Goal: Transaction & Acquisition: Purchase product/service

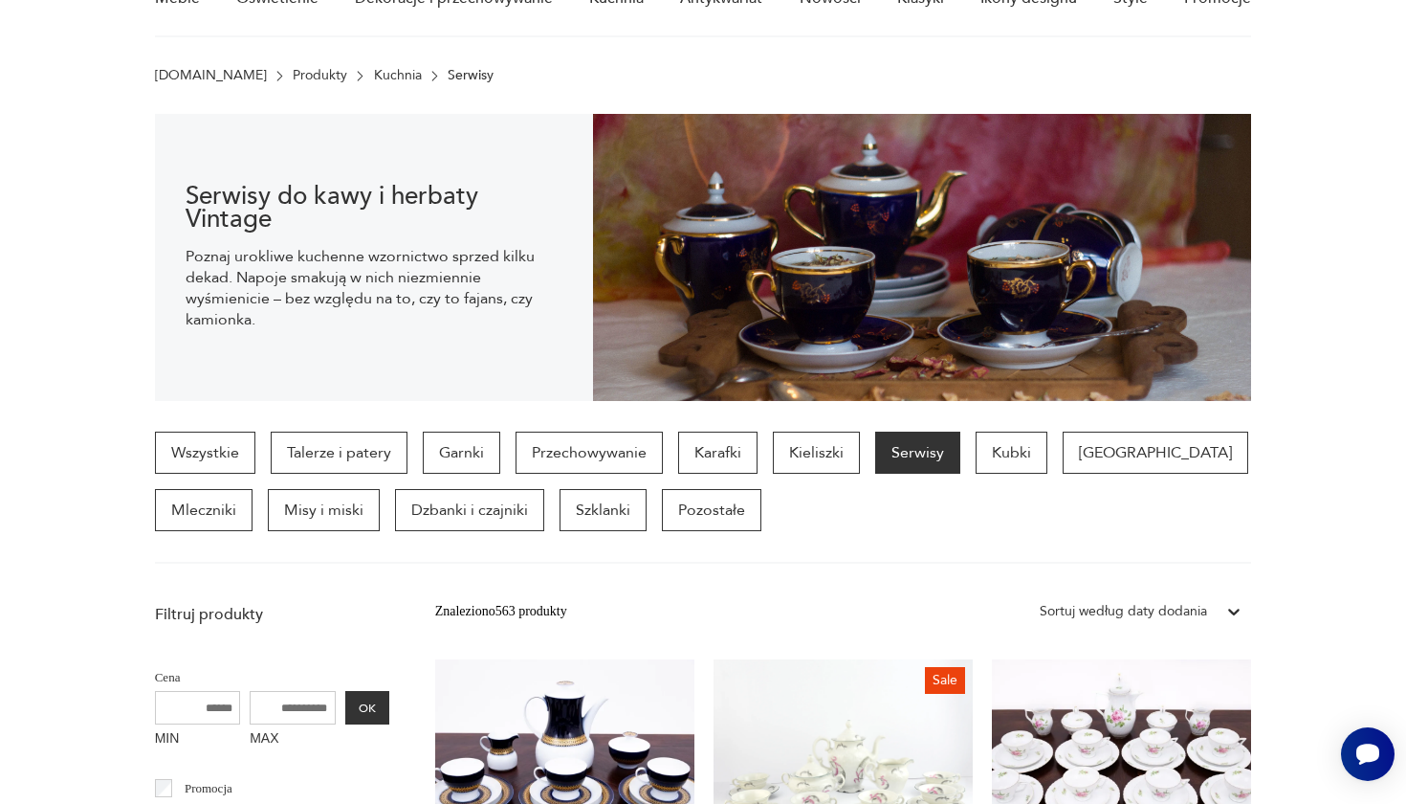
click at [863, 365] on img at bounding box center [922, 257] width 658 height 287
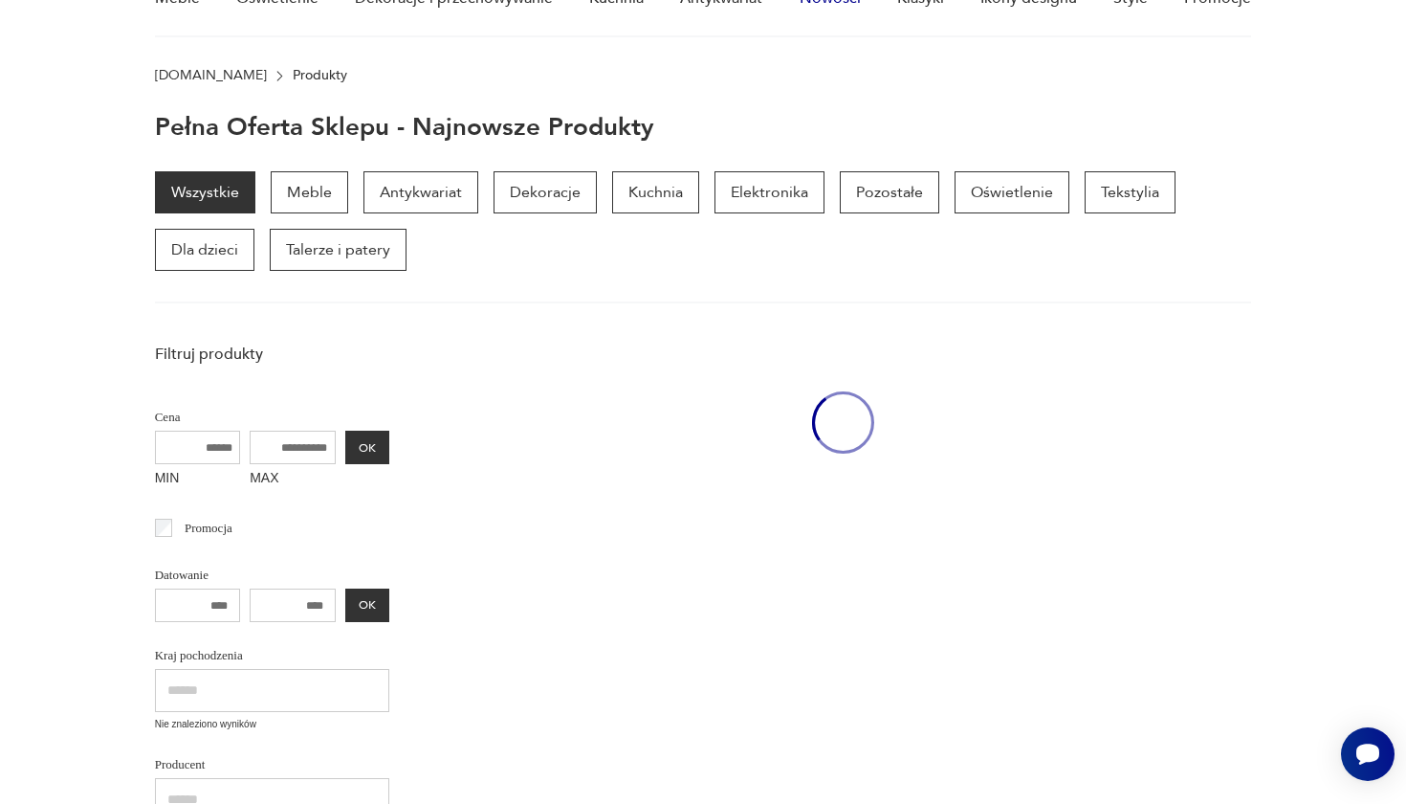
scroll to position [249, 0]
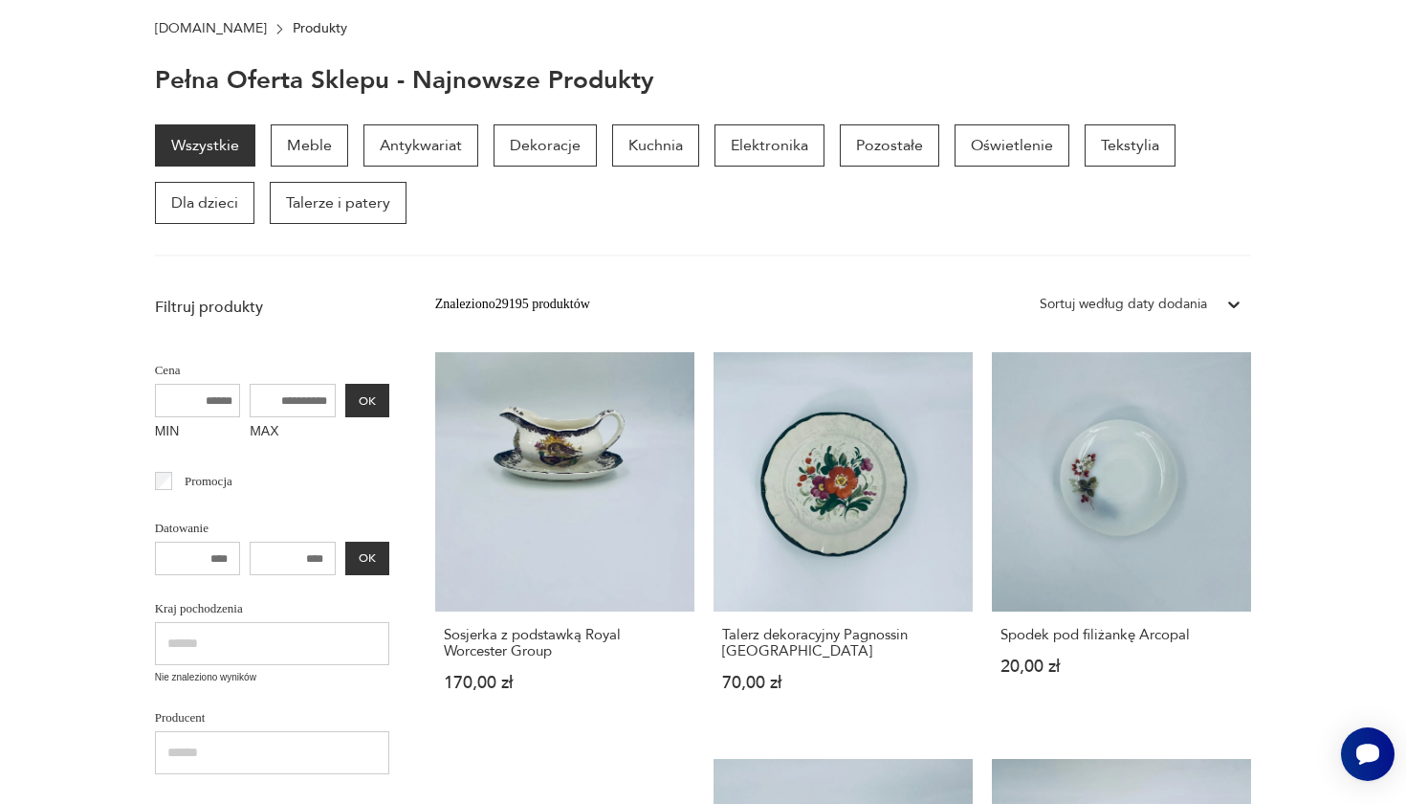
drag, startPoint x: 1287, startPoint y: 228, endPoint x: 1287, endPoint y: 170, distance: 57.4
click at [1287, 170] on section "Wszystkie Meble Antykwariat Dekoracje Kuchnia Elektronika Pozostałe Oświetlenie…" at bounding box center [703, 190] width 1406 height 132
click at [1287, 165] on section "Wszystkie Meble Antykwariat Dekoracje Kuchnia Elektronika Pozostałe Oświetlenie…" at bounding box center [703, 190] width 1406 height 132
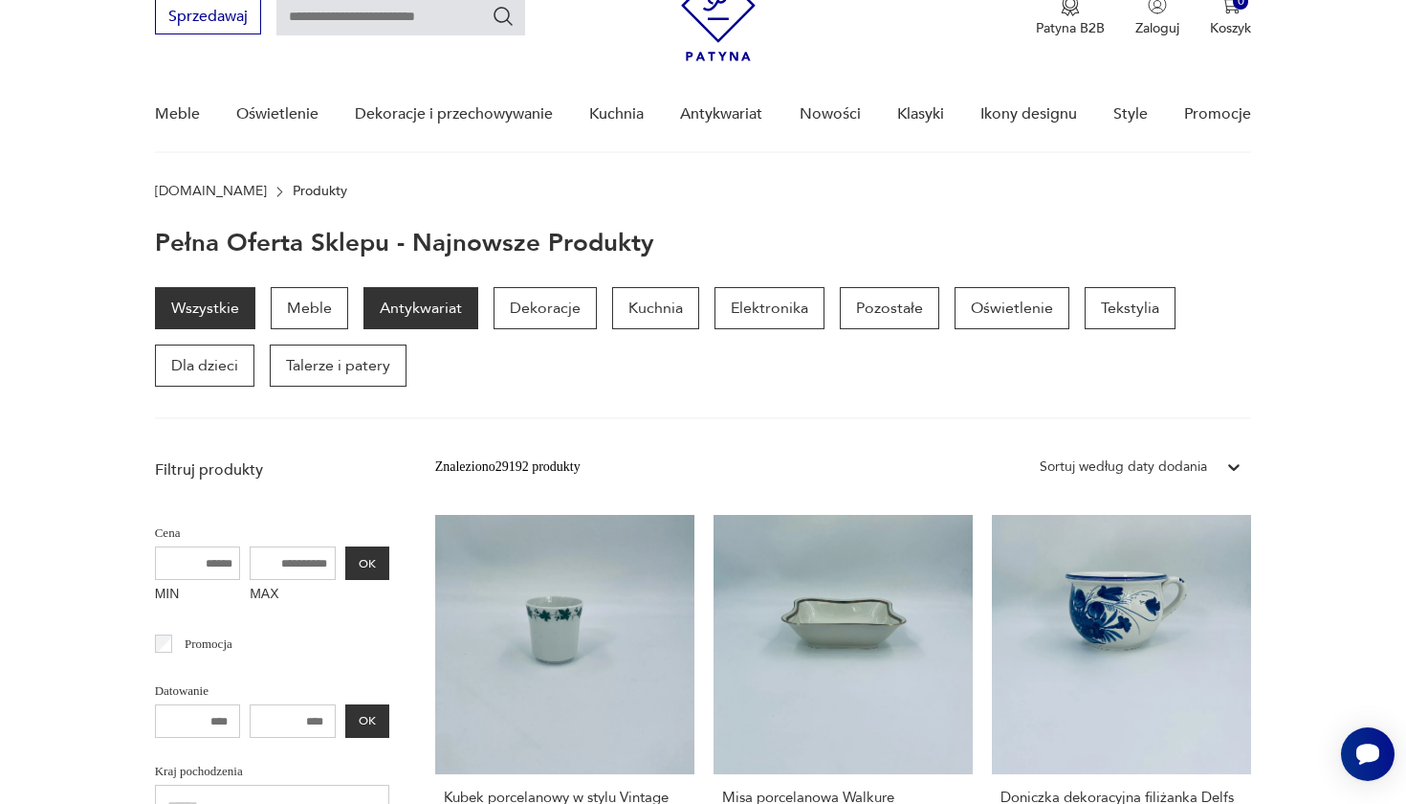
click at [442, 315] on p "Antykwariat" at bounding box center [421, 308] width 115 height 42
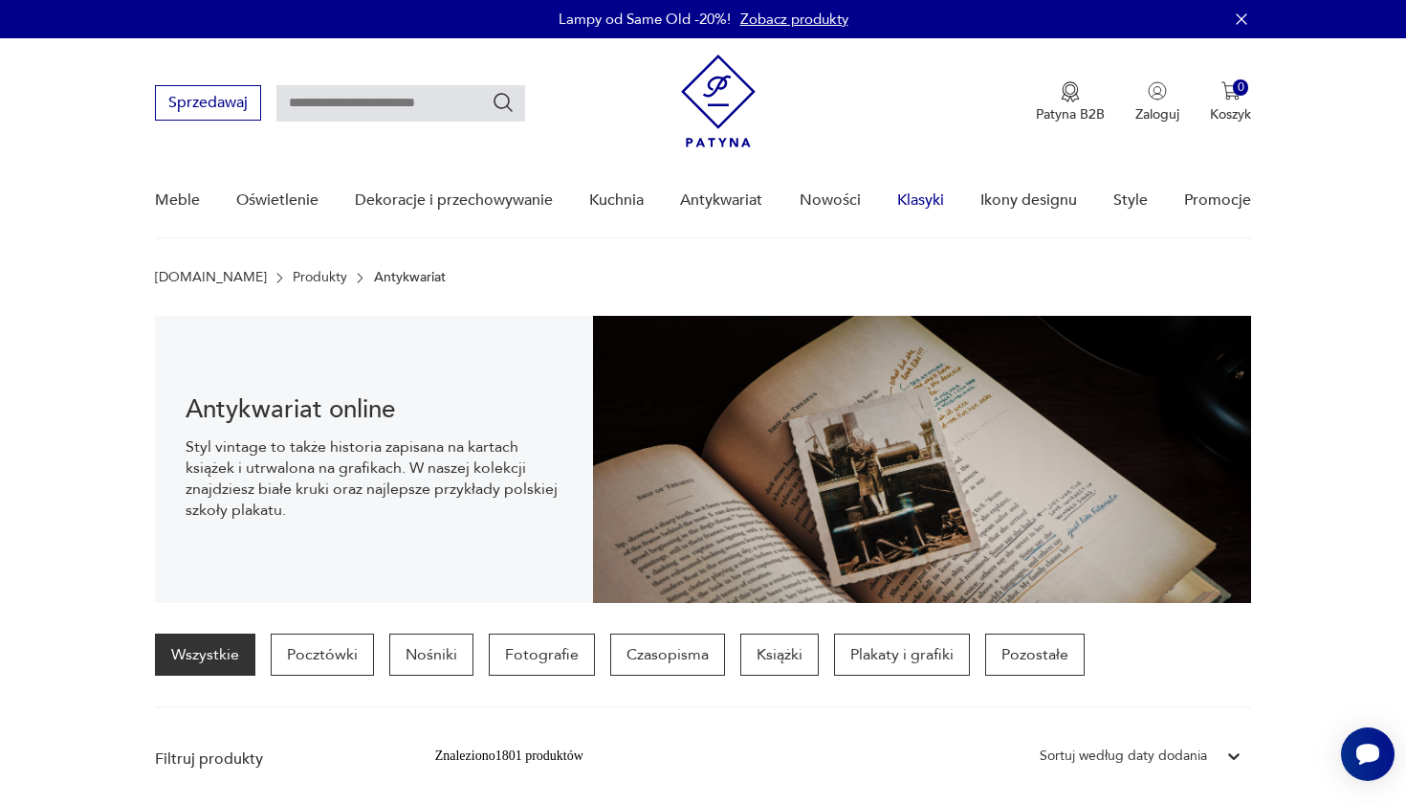
click at [912, 203] on link "Klasyki" at bounding box center [920, 201] width 47 height 74
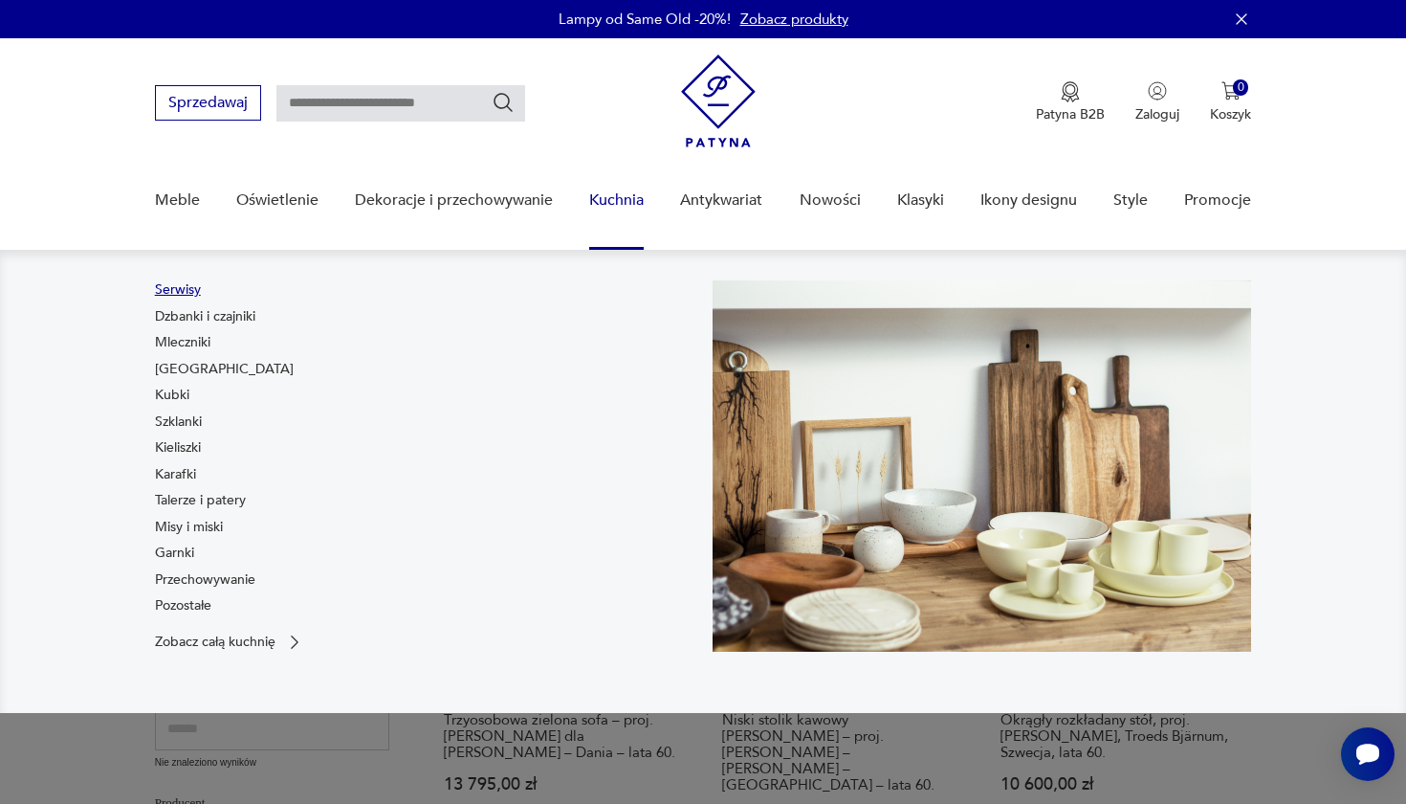
click at [184, 294] on link "Serwisy" at bounding box center [178, 289] width 46 height 19
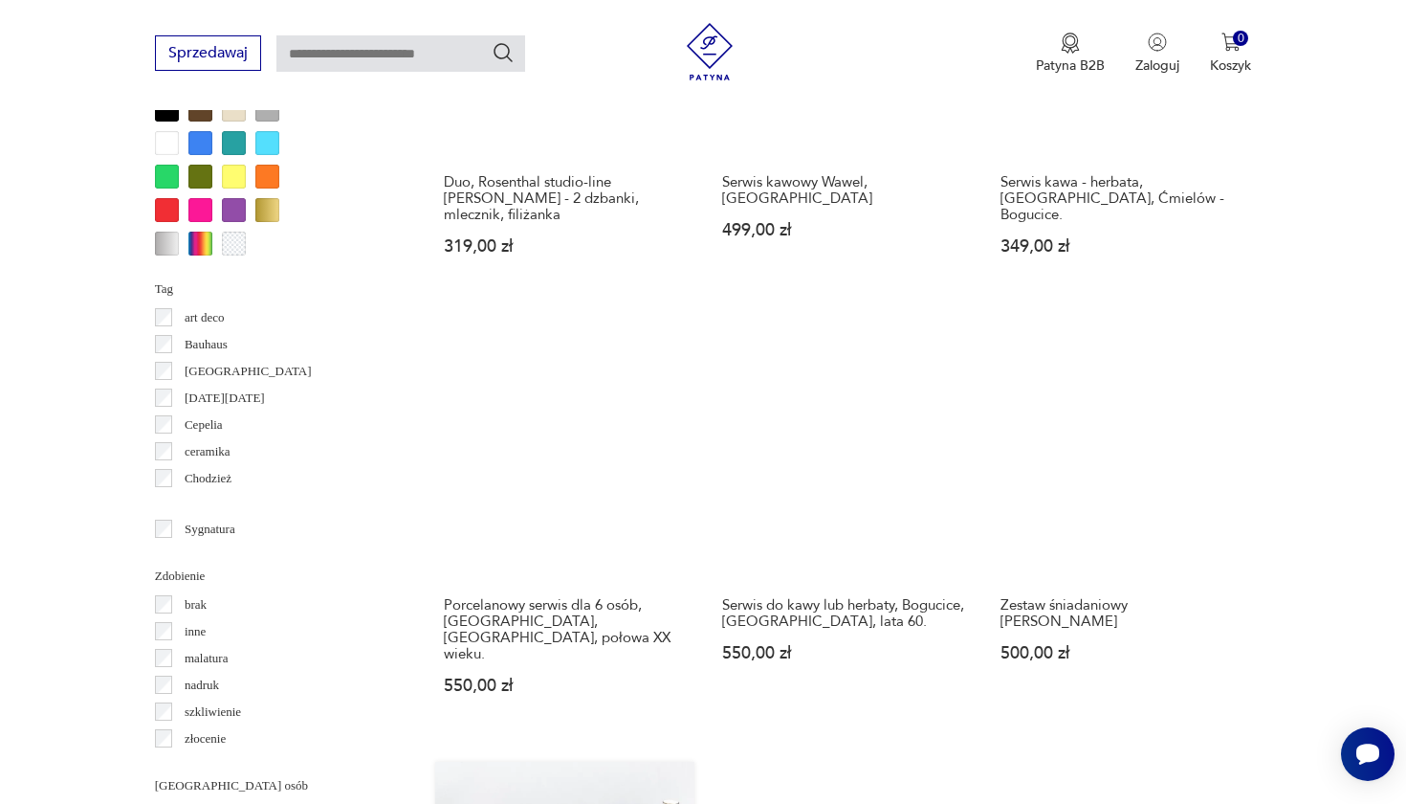
scroll to position [1866, 0]
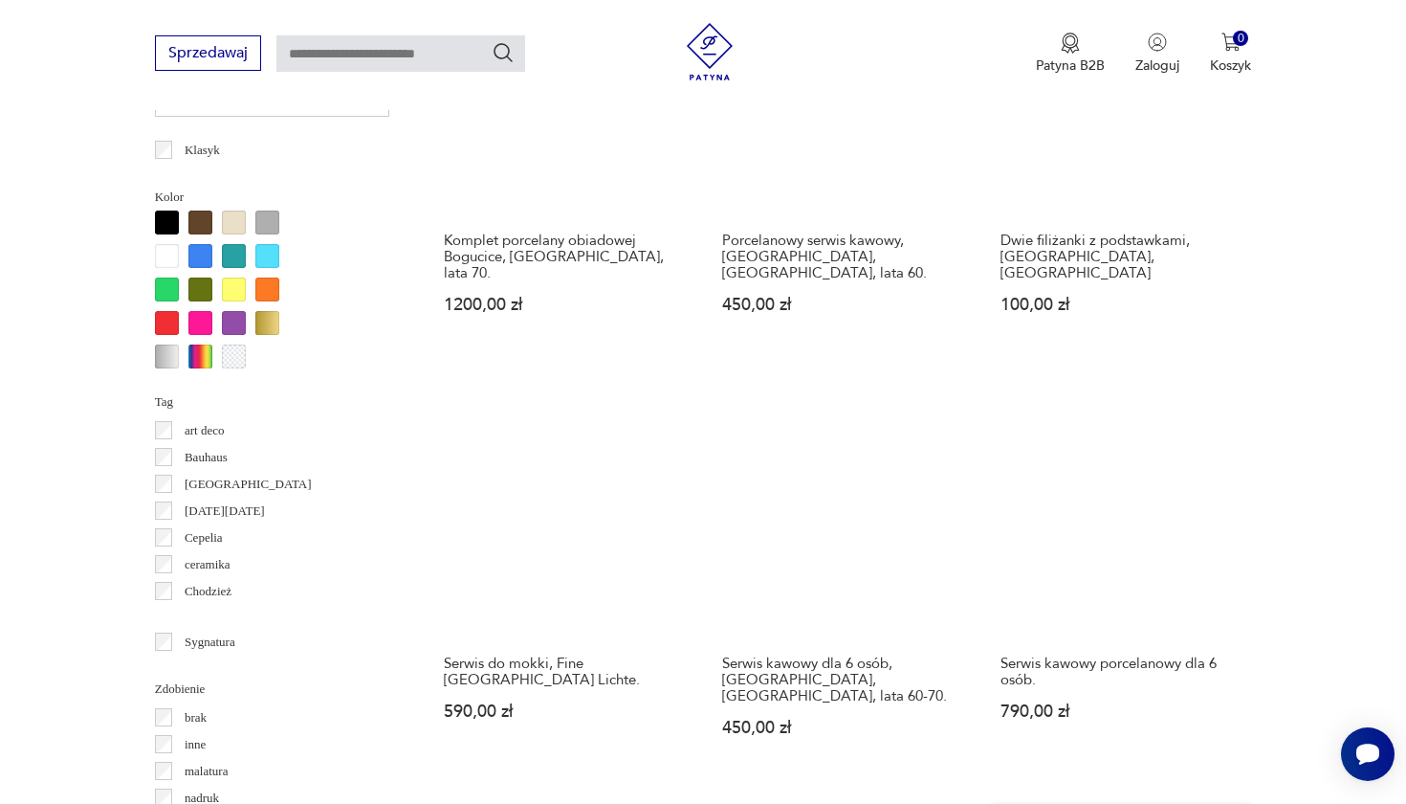
scroll to position [1826, 0]
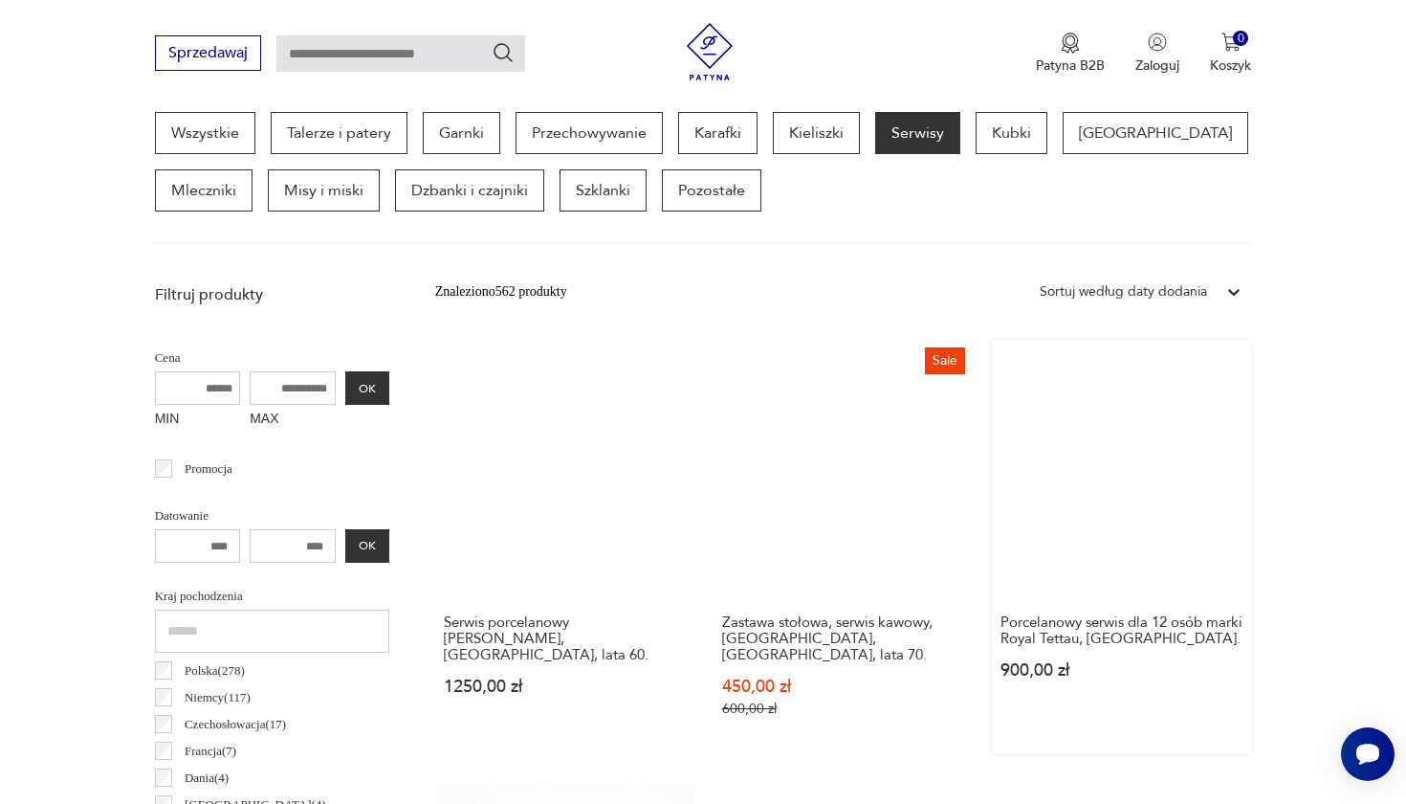
scroll to position [526, 0]
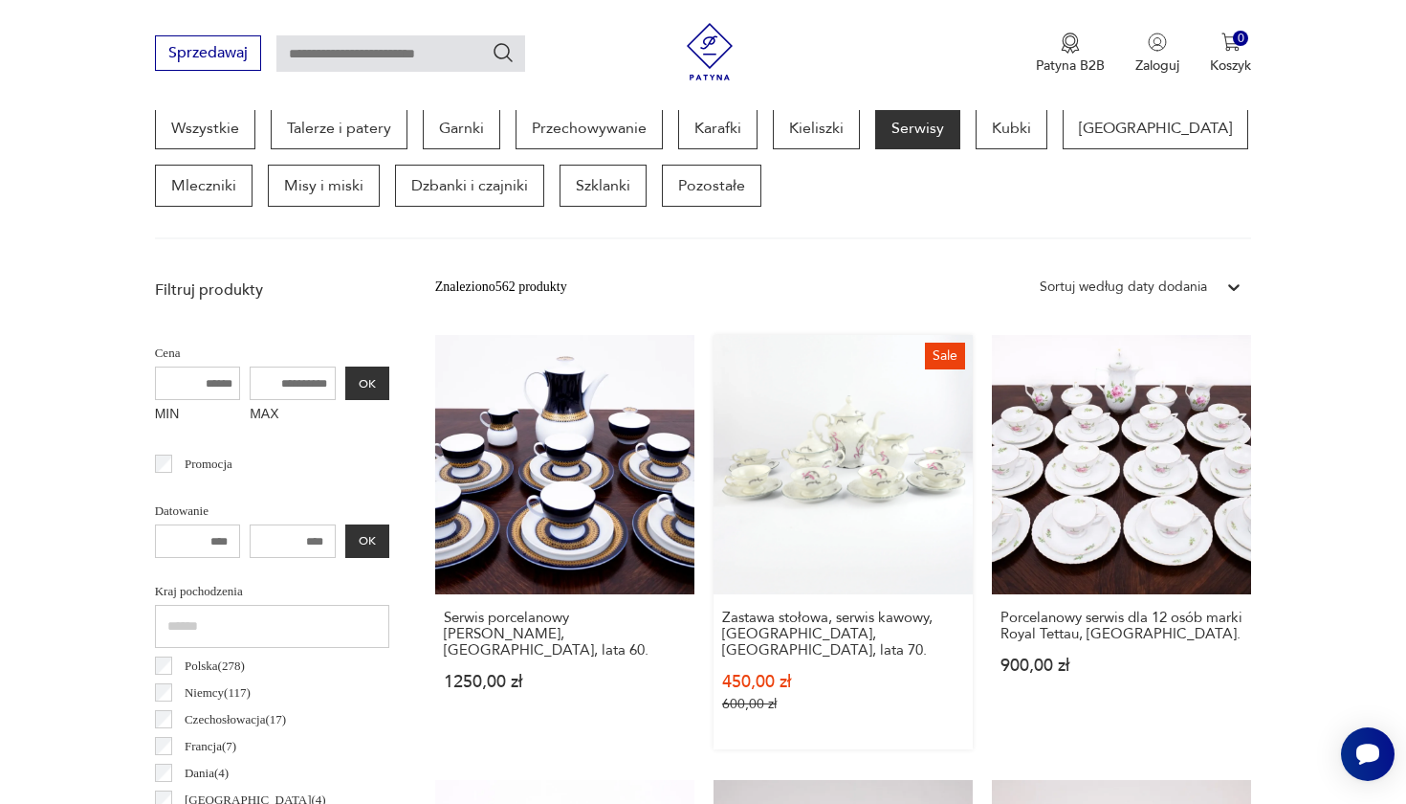
click at [727, 456] on link "Sale Zastawa stołowa, serwis kawowy, Wałbrzych, Polska, lata 70. 450,00 zł 600,…" at bounding box center [843, 542] width 259 height 414
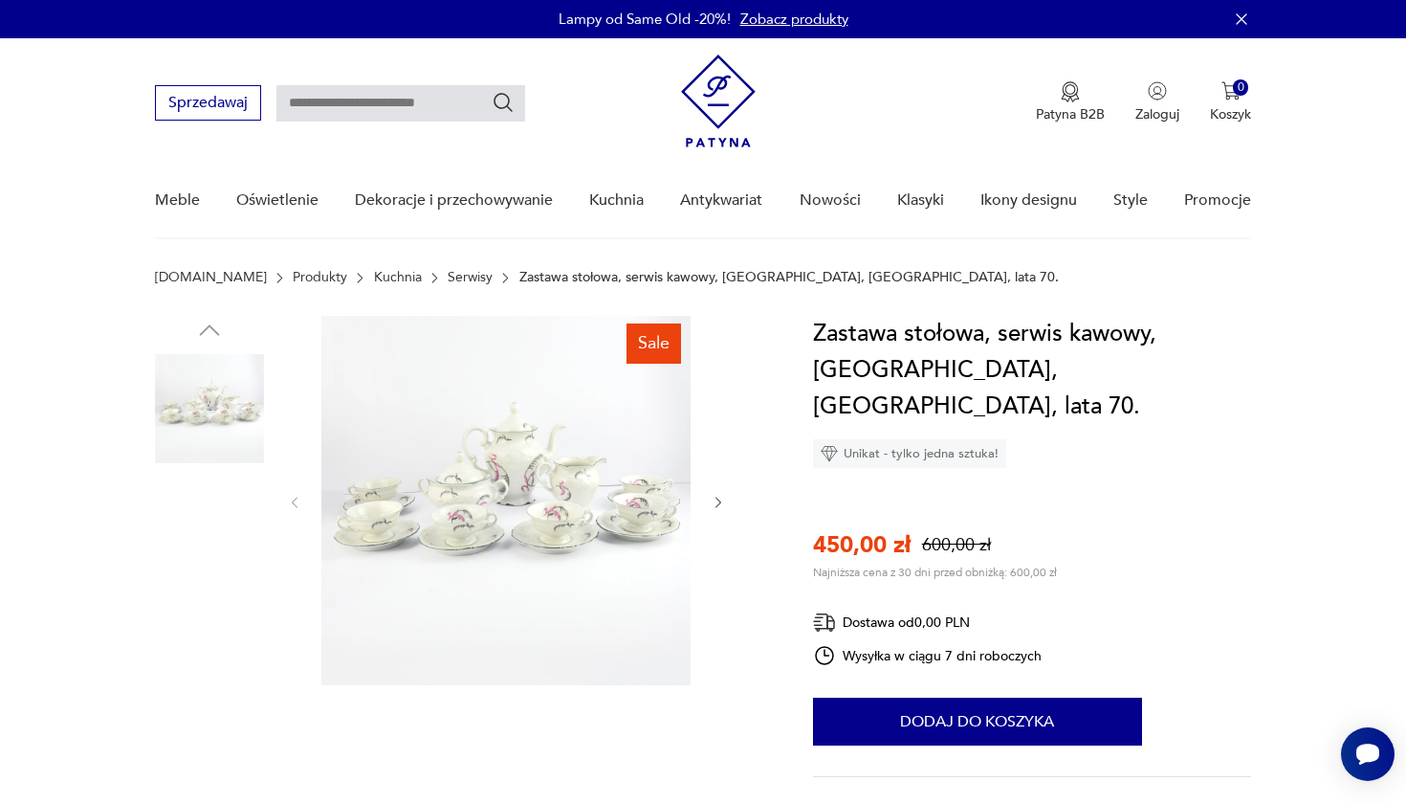
click at [590, 518] on img at bounding box center [505, 500] width 369 height 369
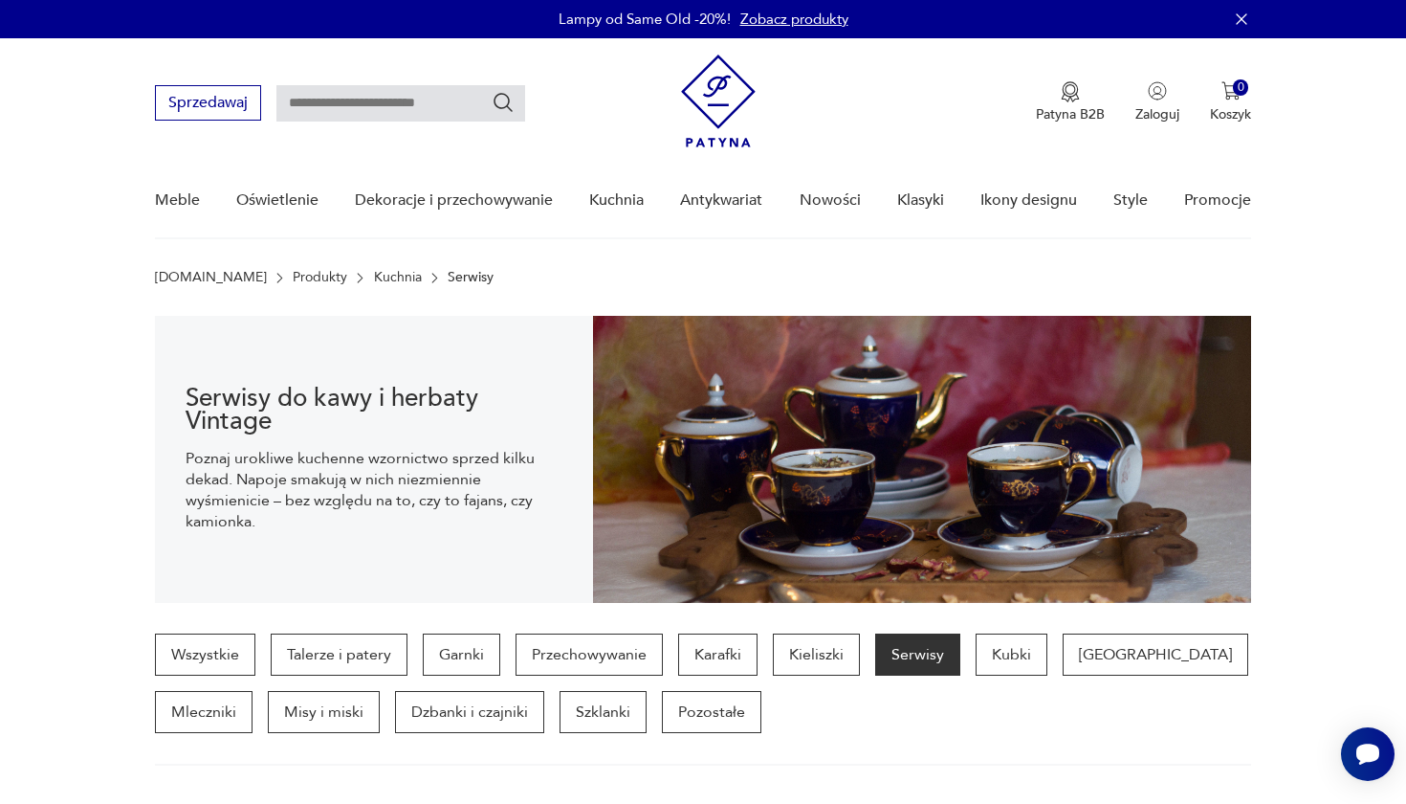
scroll to position [526, 0]
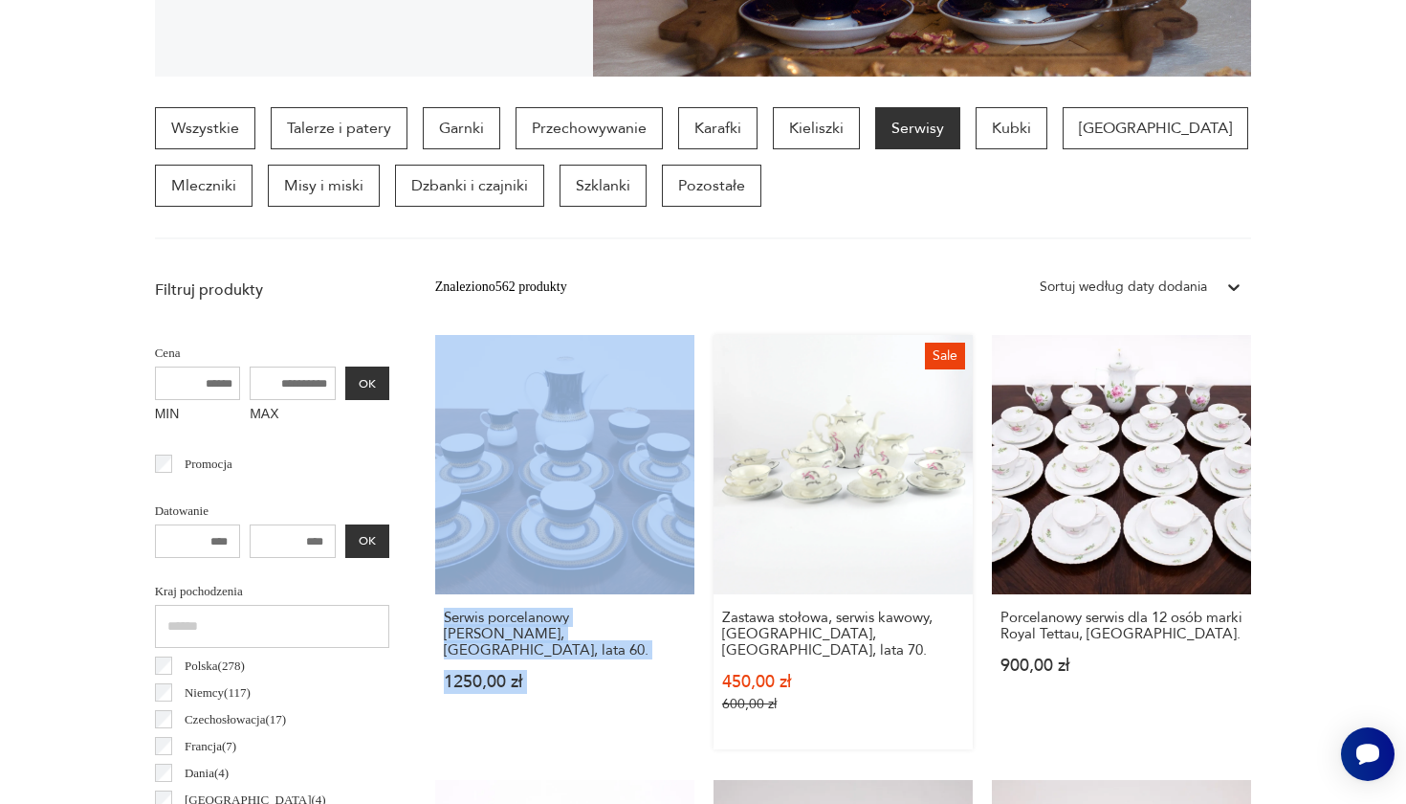
click at [725, 673] on p "450,00 zł" at bounding box center [843, 681] width 242 height 16
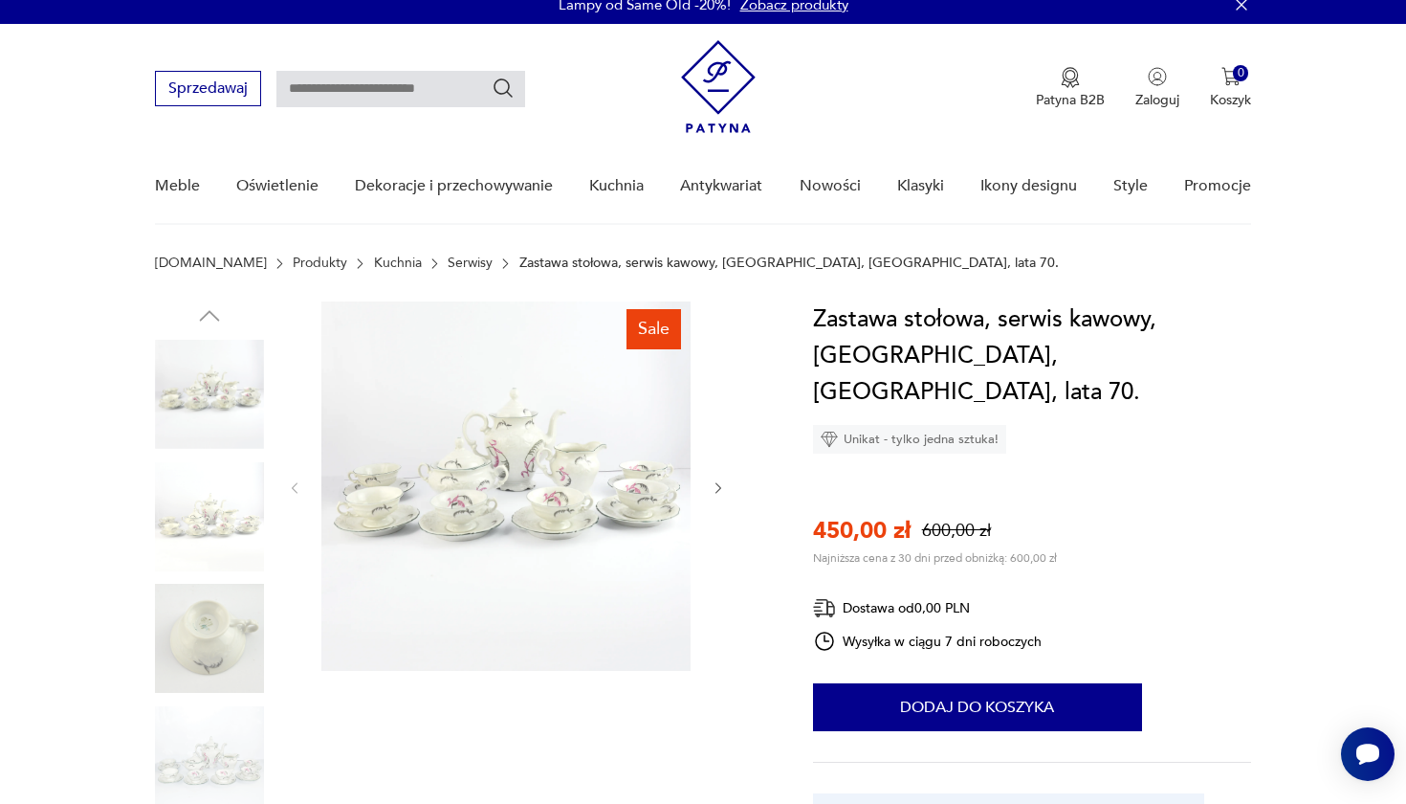
scroll to position [34, 0]
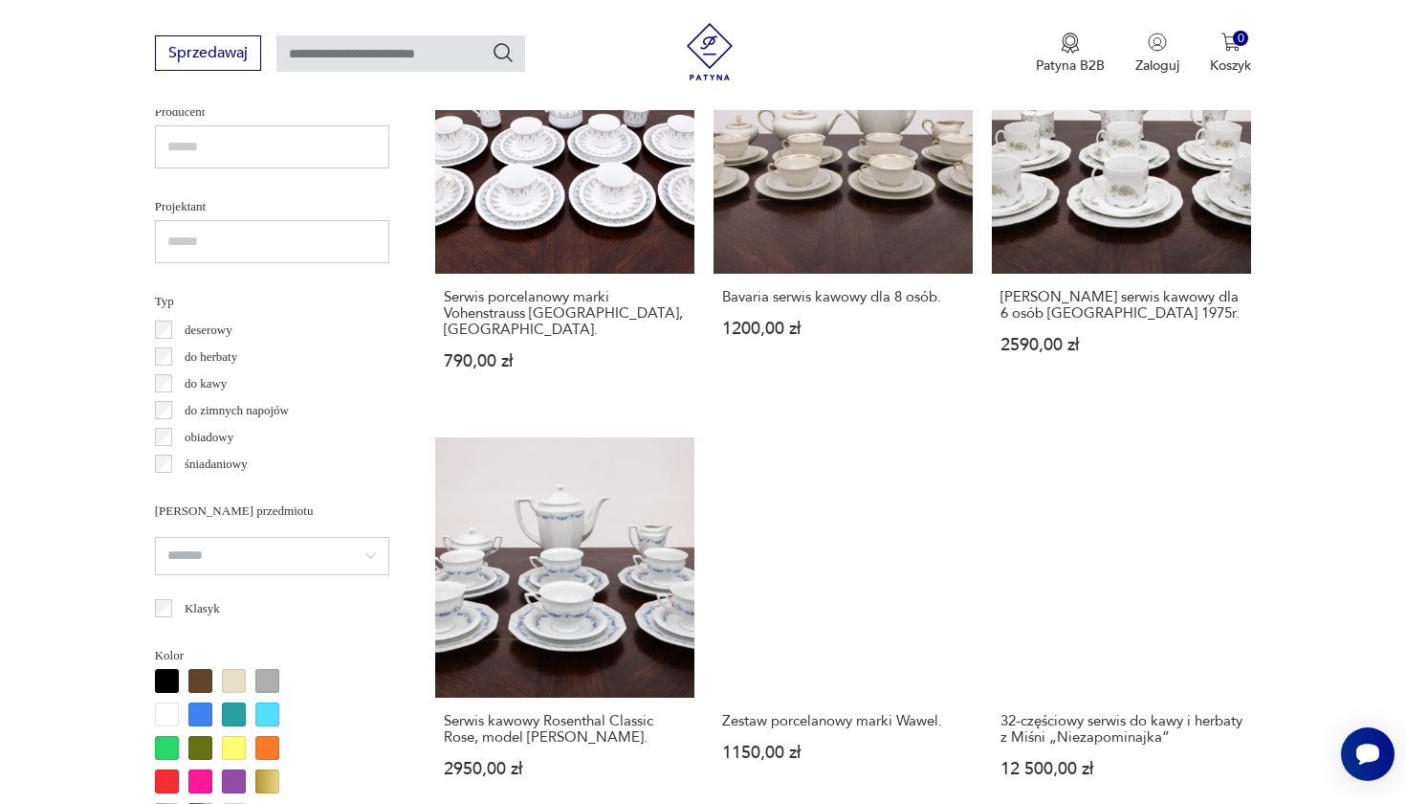
scroll to position [1294, 0]
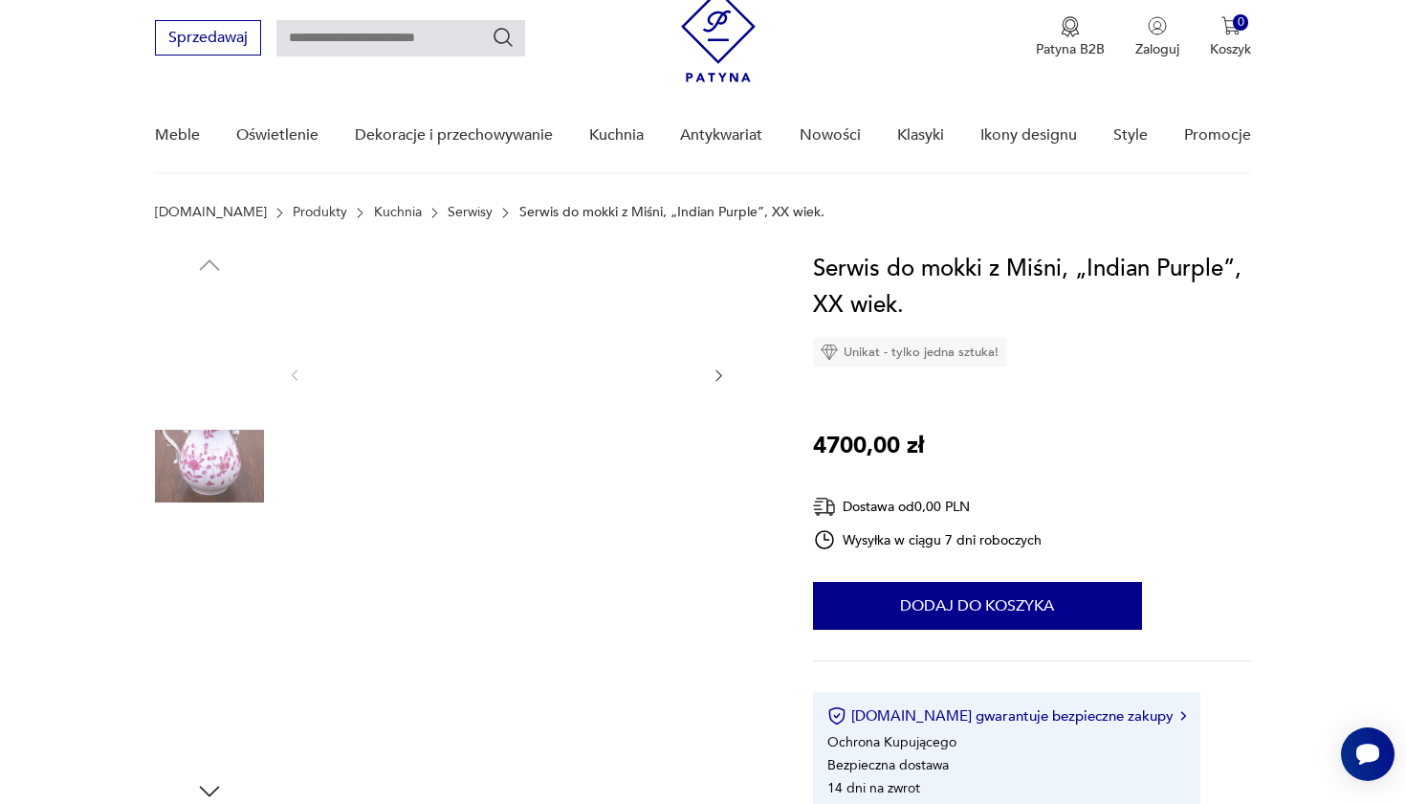
scroll to position [71, 0]
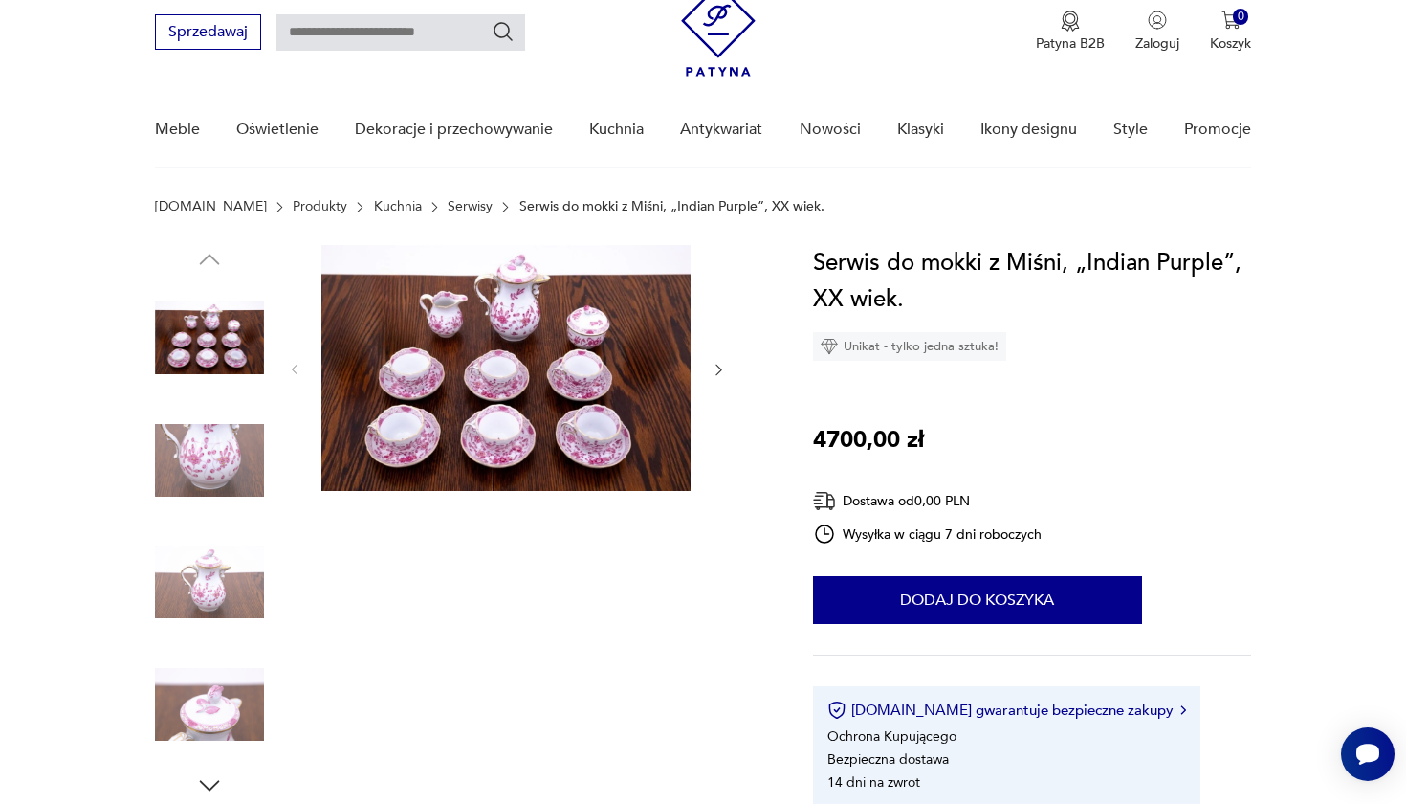
click at [714, 369] on icon "button" at bounding box center [719, 370] width 16 height 16
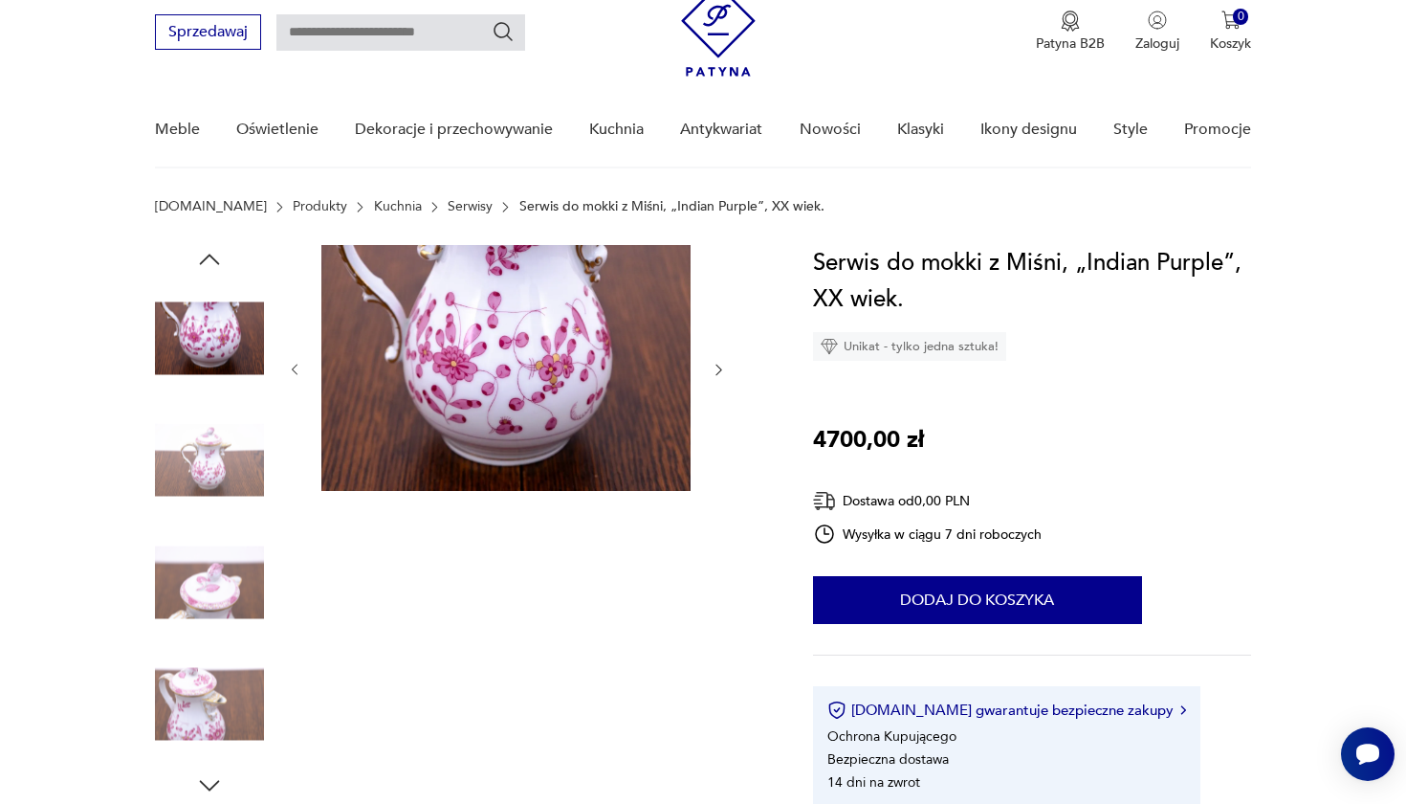
click at [715, 369] on icon "button" at bounding box center [719, 370] width 16 height 16
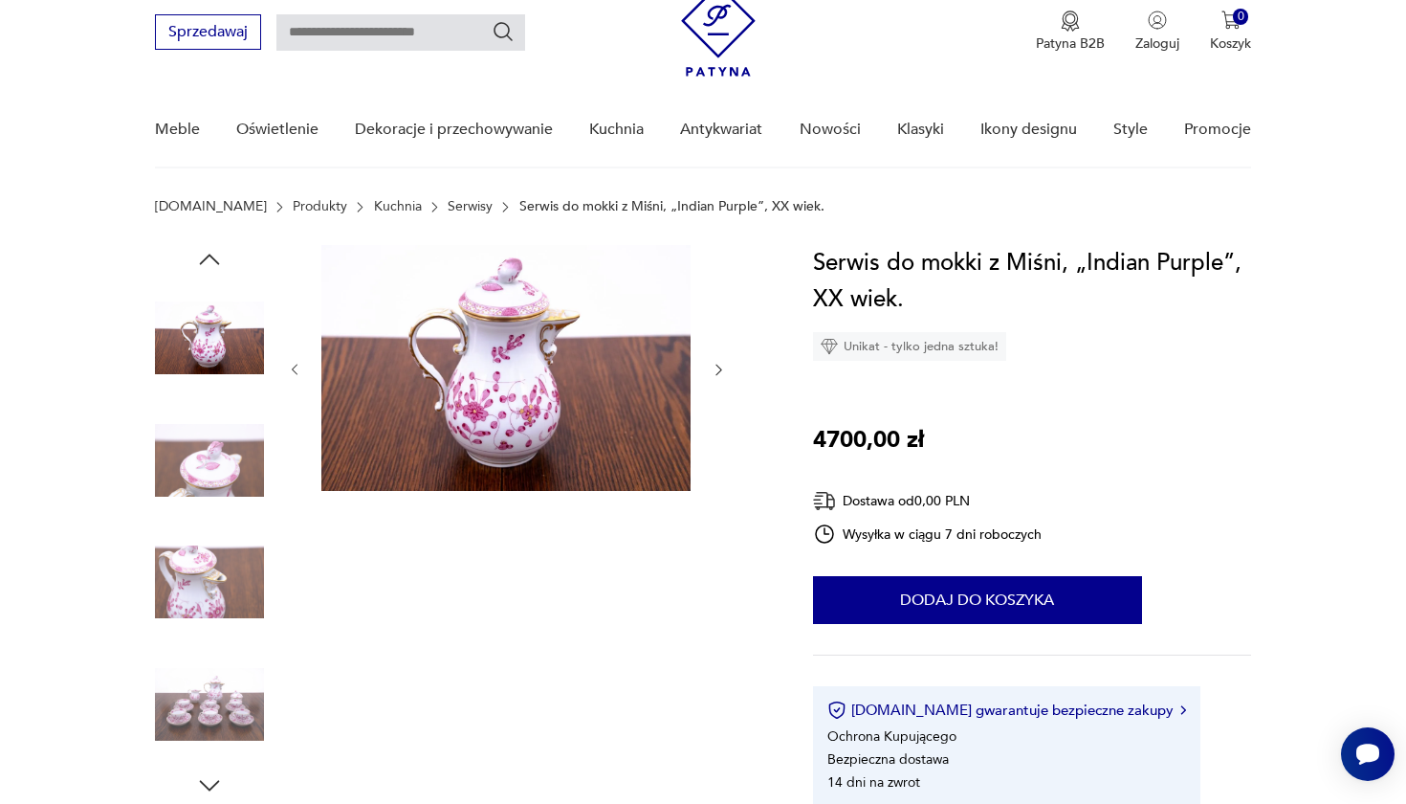
click at [715, 369] on icon "button" at bounding box center [719, 370] width 16 height 16
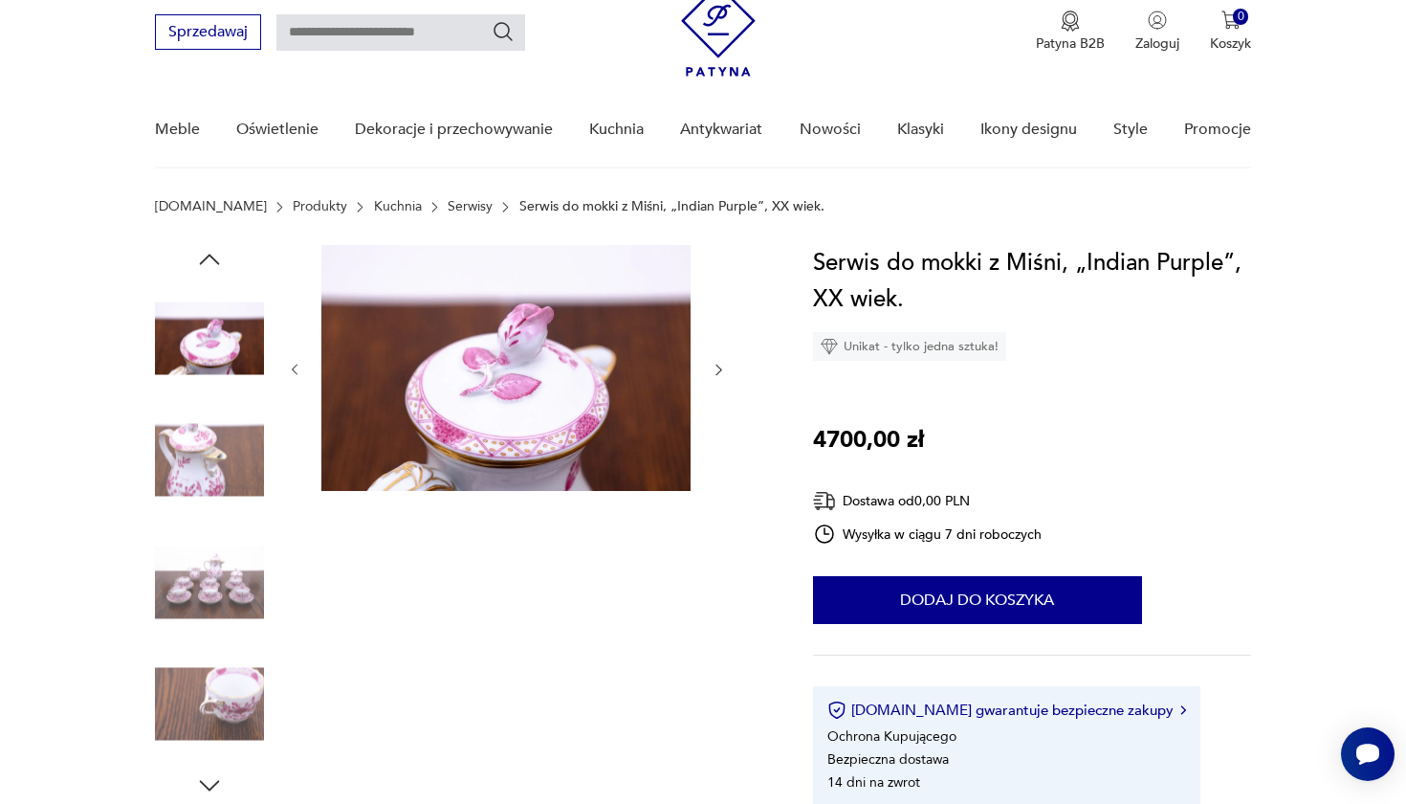
click at [715, 369] on icon "button" at bounding box center [719, 370] width 16 height 16
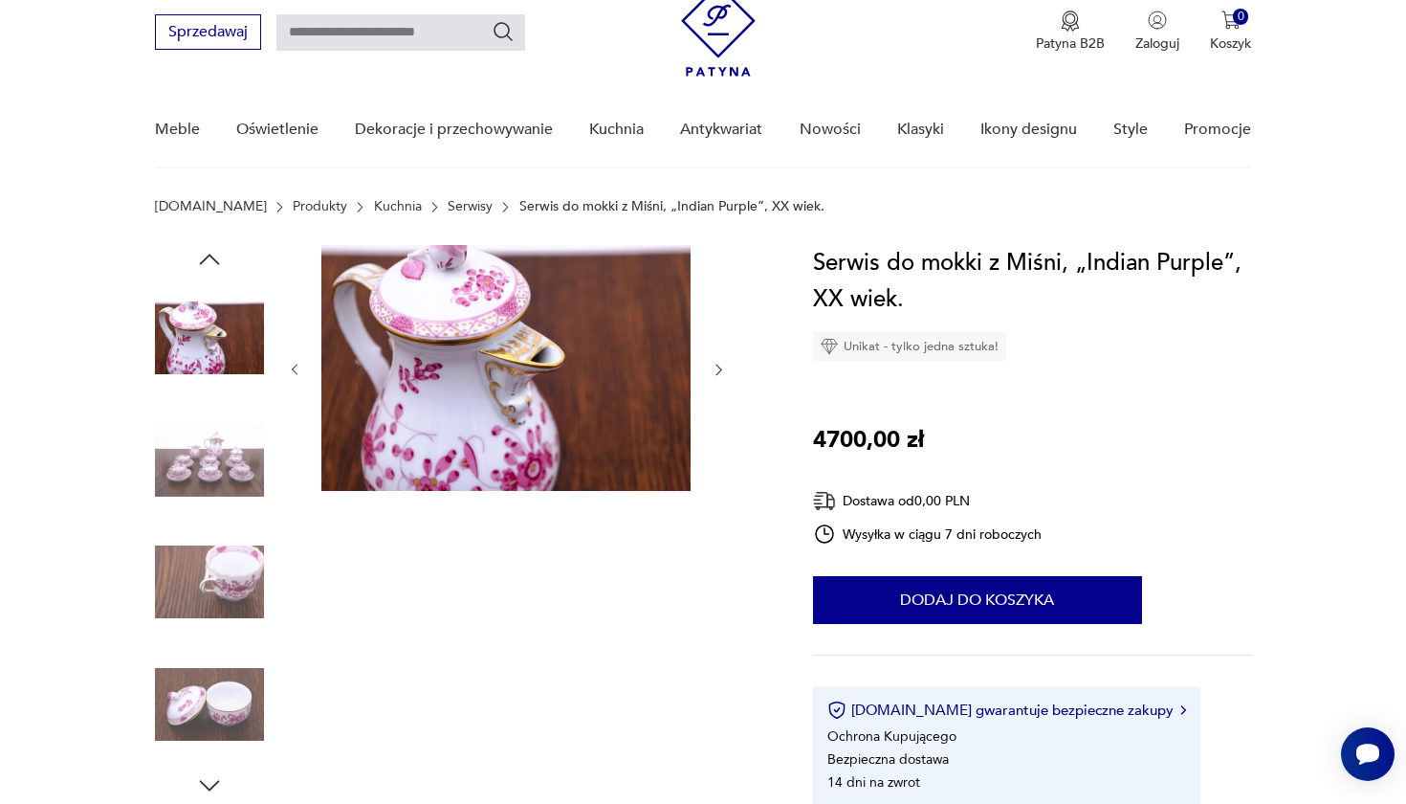
click at [715, 369] on icon "button" at bounding box center [719, 370] width 16 height 16
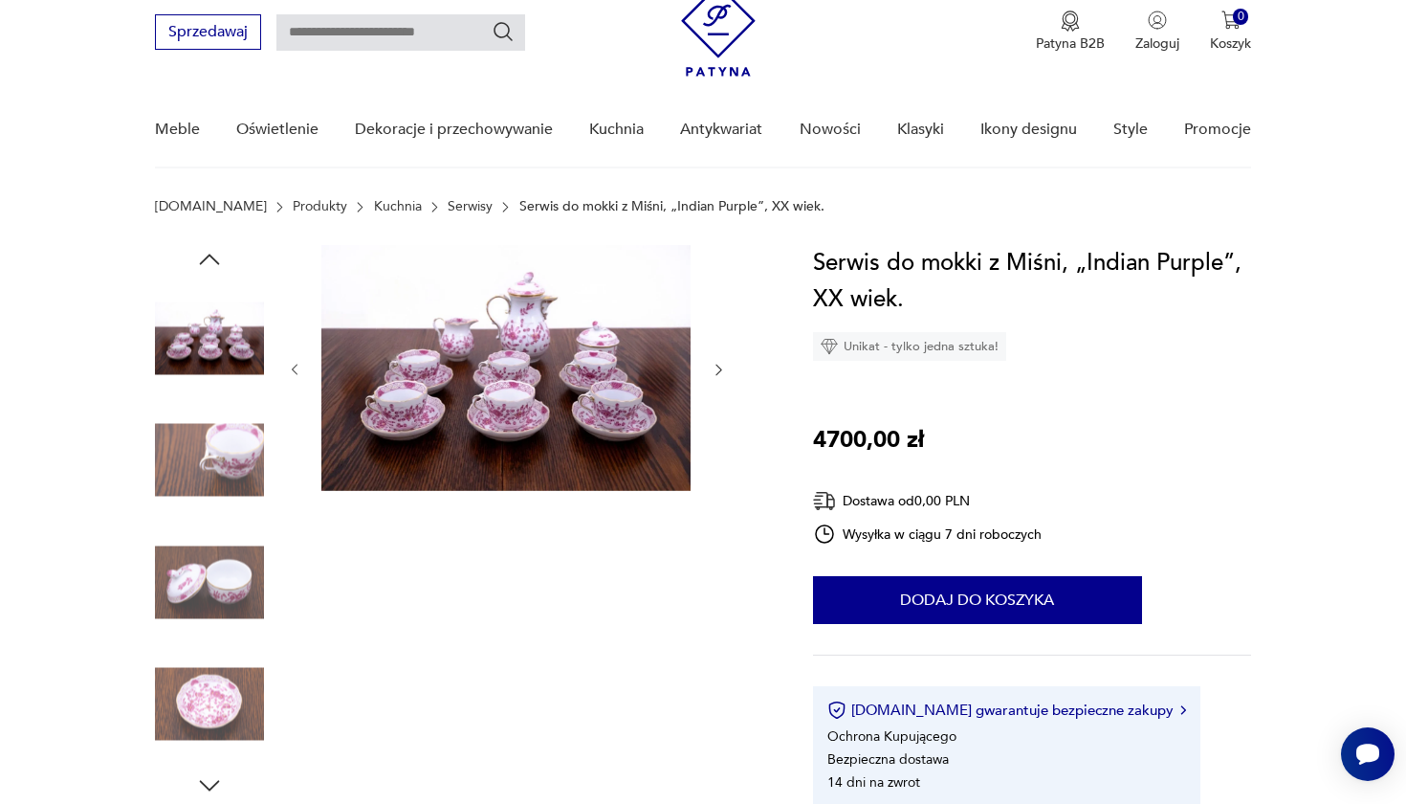
click at [715, 369] on icon "button" at bounding box center [719, 370] width 16 height 16
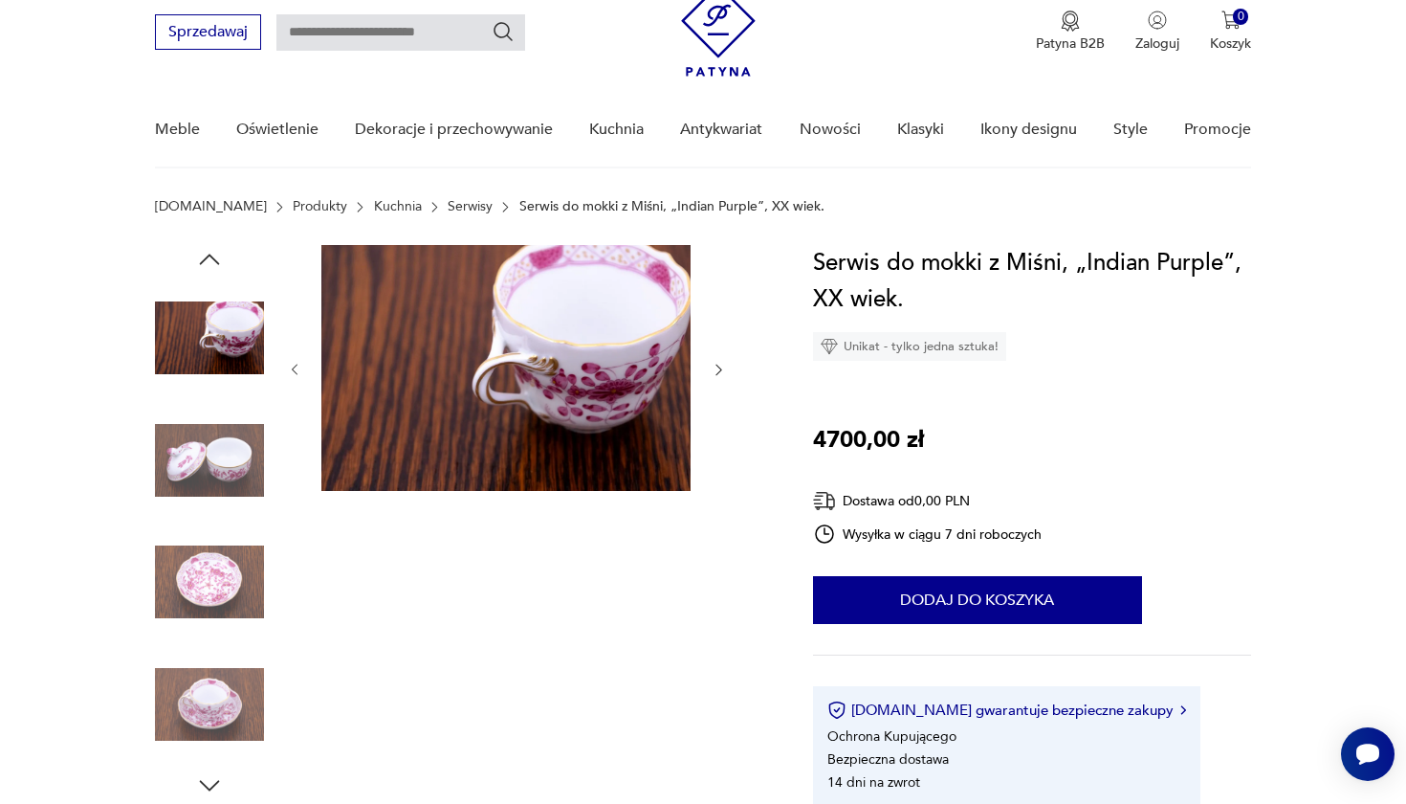
click at [715, 369] on icon "button" at bounding box center [719, 370] width 16 height 16
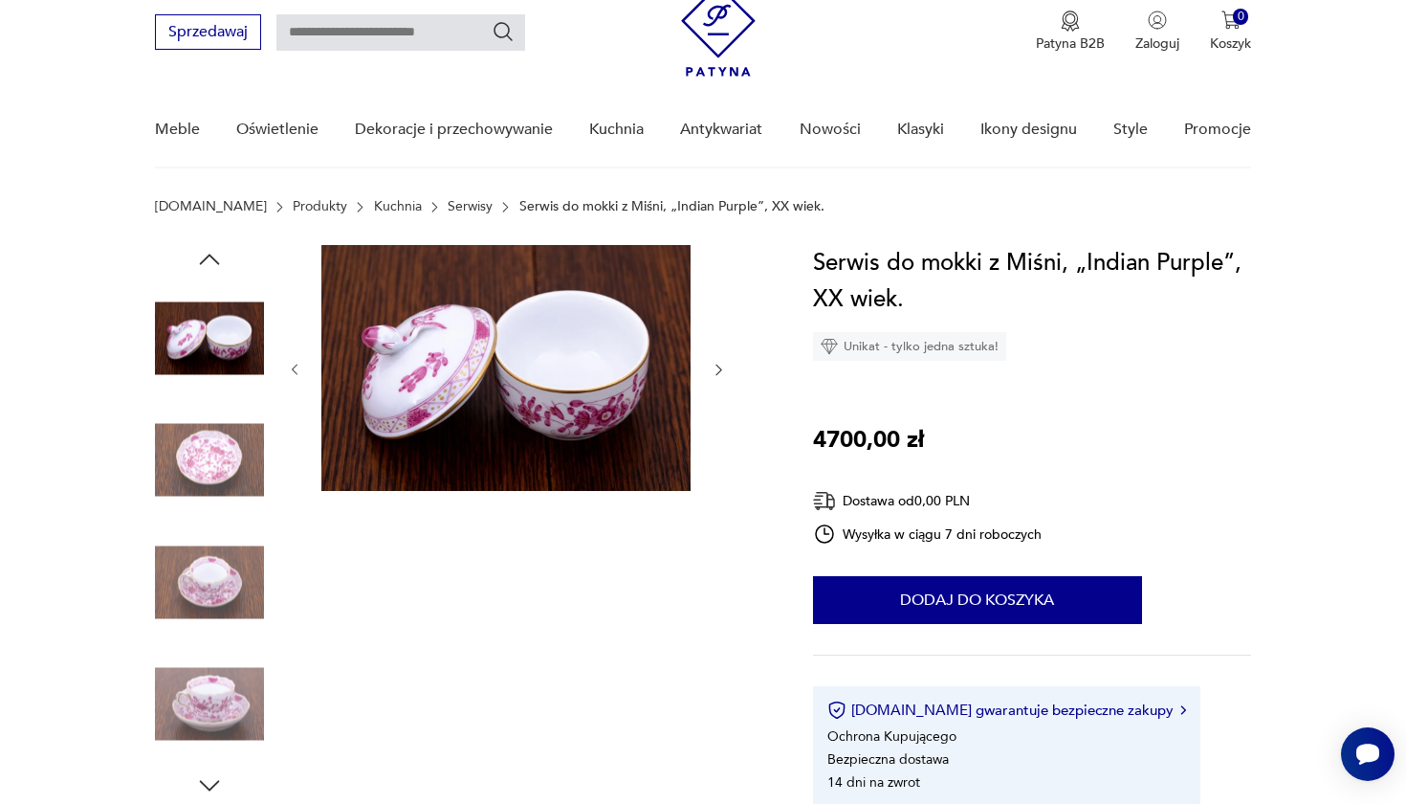
click at [715, 369] on icon "button" at bounding box center [719, 370] width 16 height 16
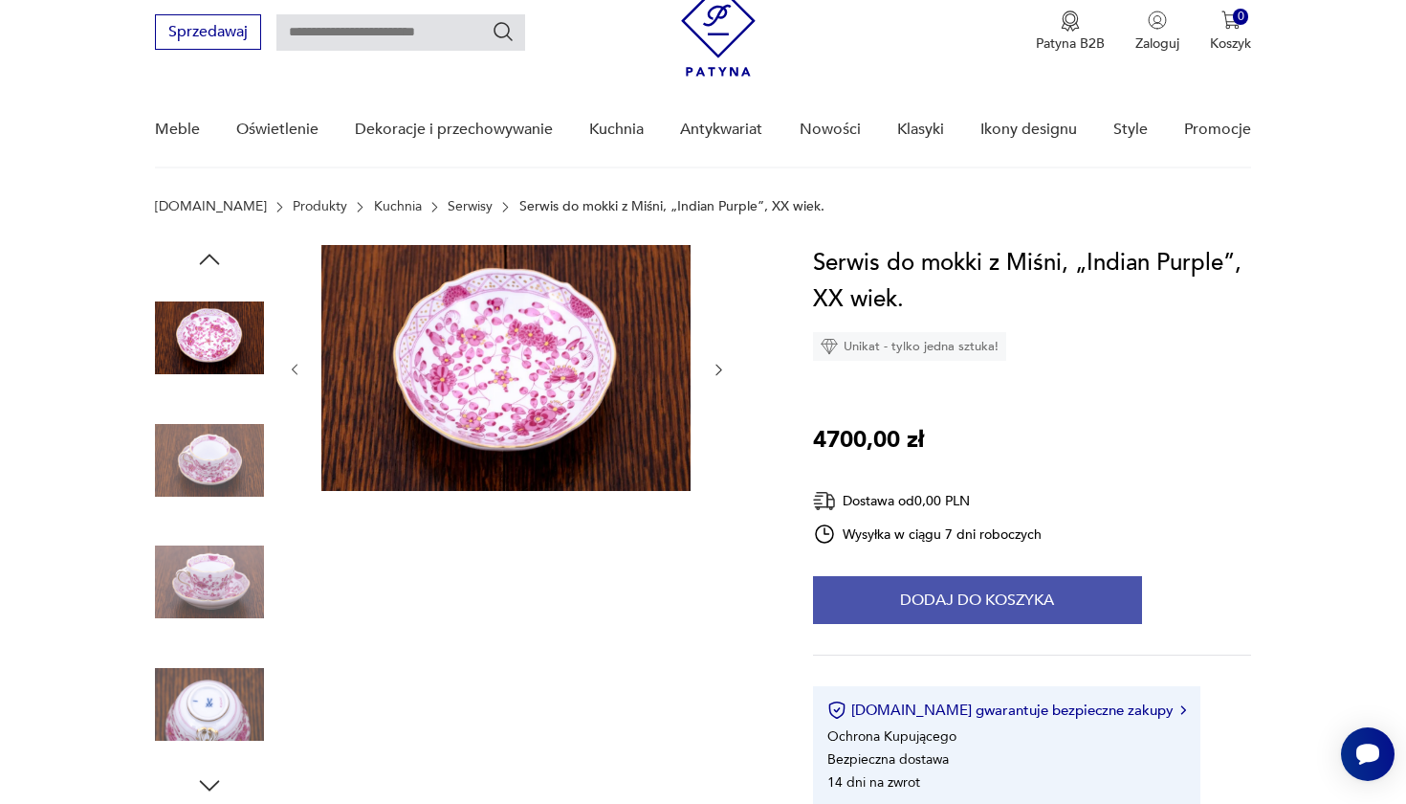
click at [953, 608] on button "Dodaj do koszyka" at bounding box center [977, 600] width 329 height 48
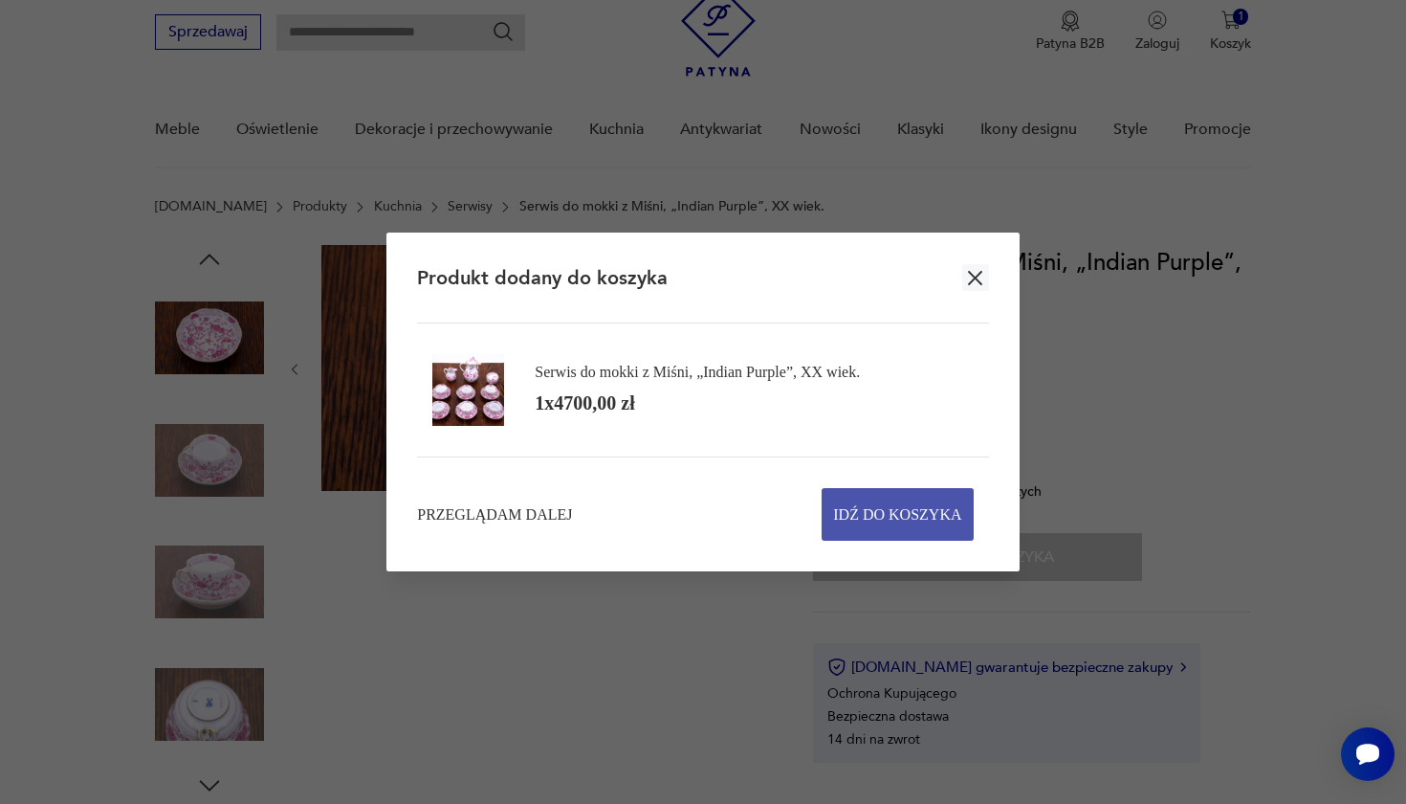
click at [914, 538] on span "Idź do koszyka" at bounding box center [897, 514] width 128 height 51
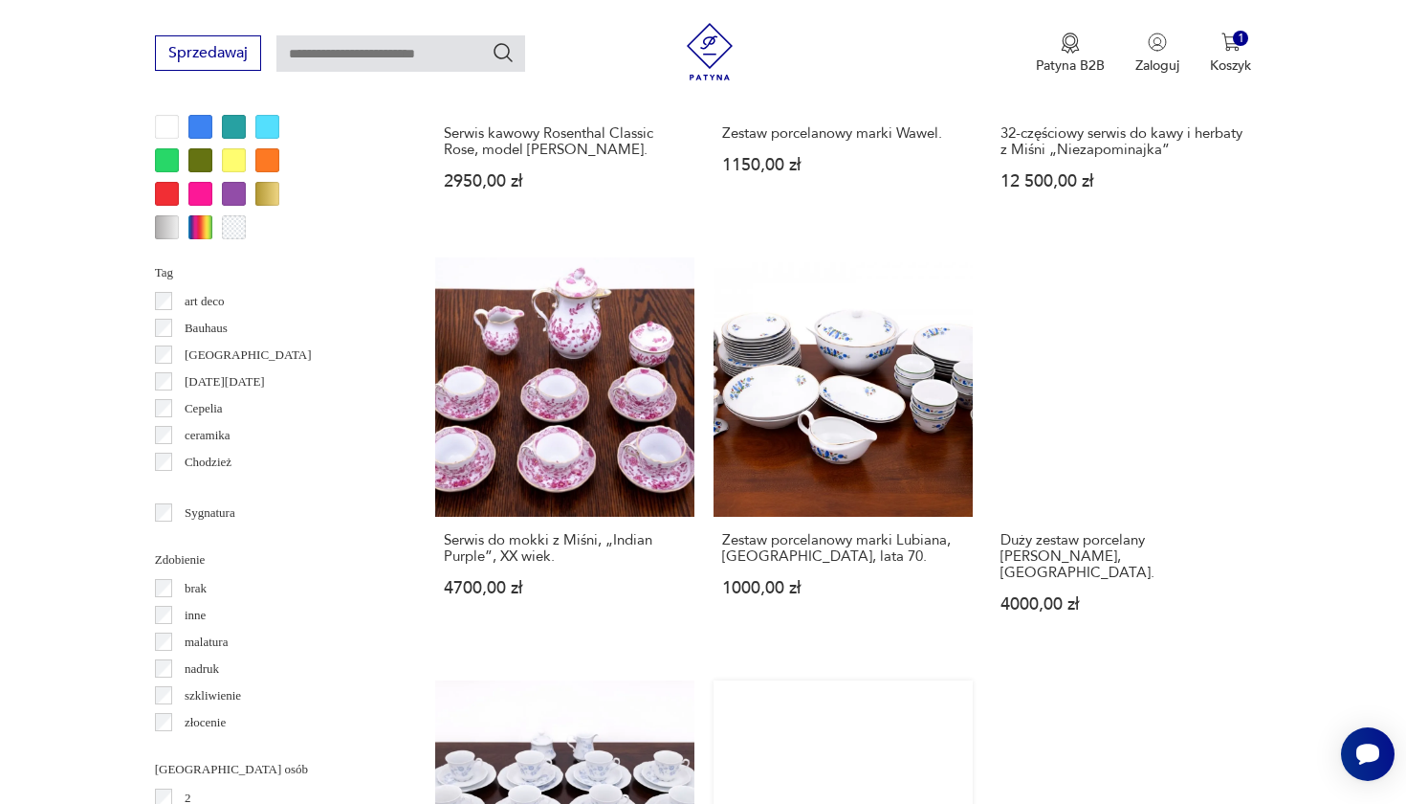
scroll to position [1903, 0]
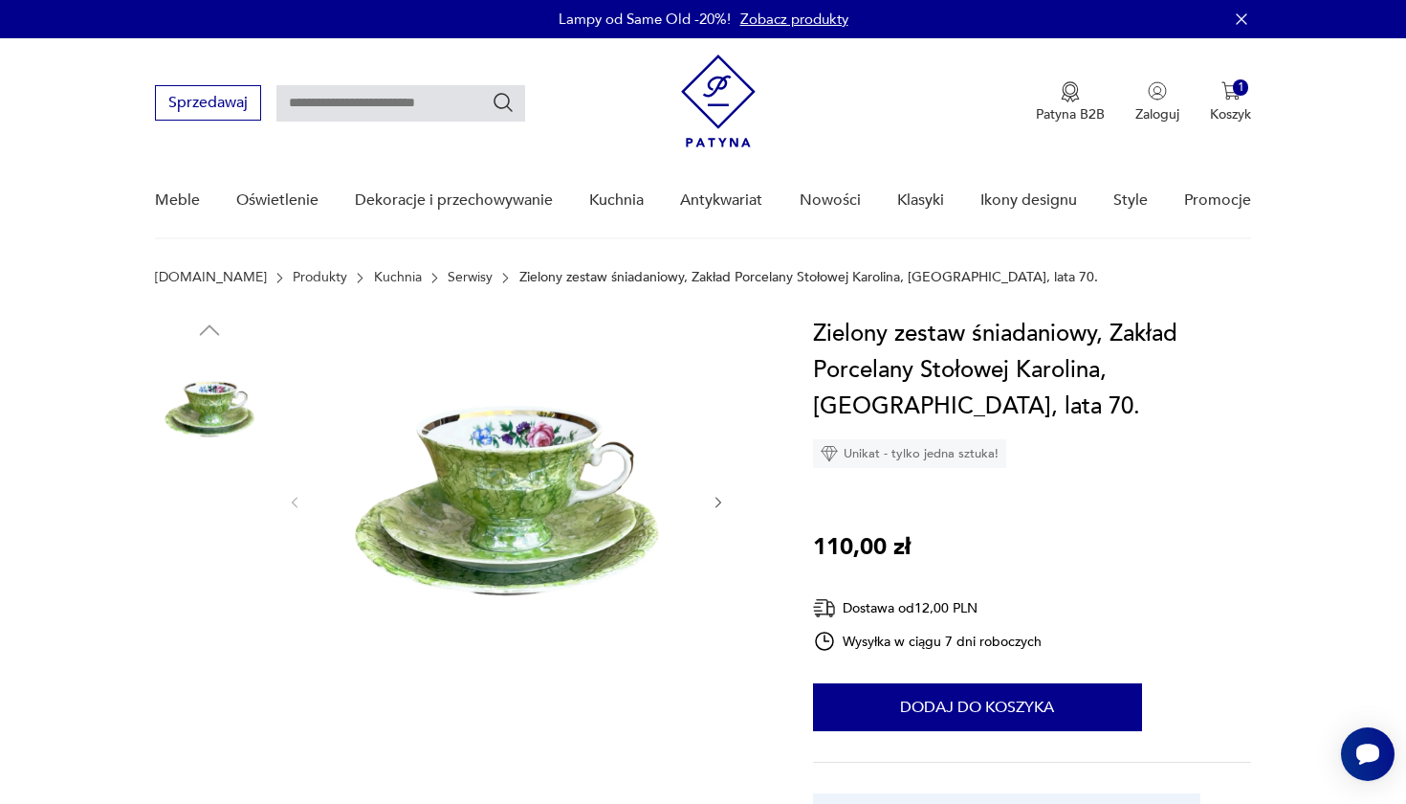
click at [209, 541] on img at bounding box center [209, 530] width 109 height 109
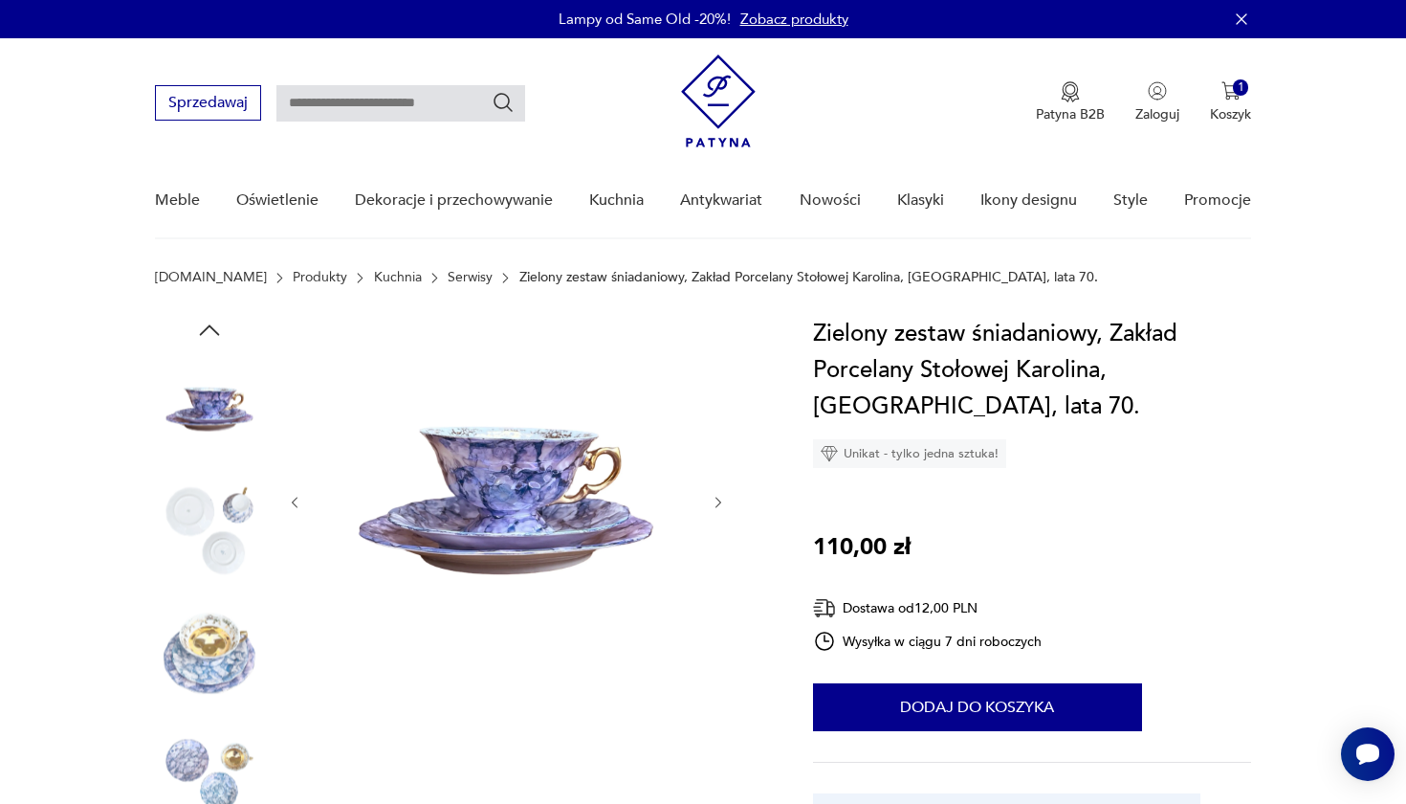
click at [229, 665] on img at bounding box center [209, 652] width 109 height 109
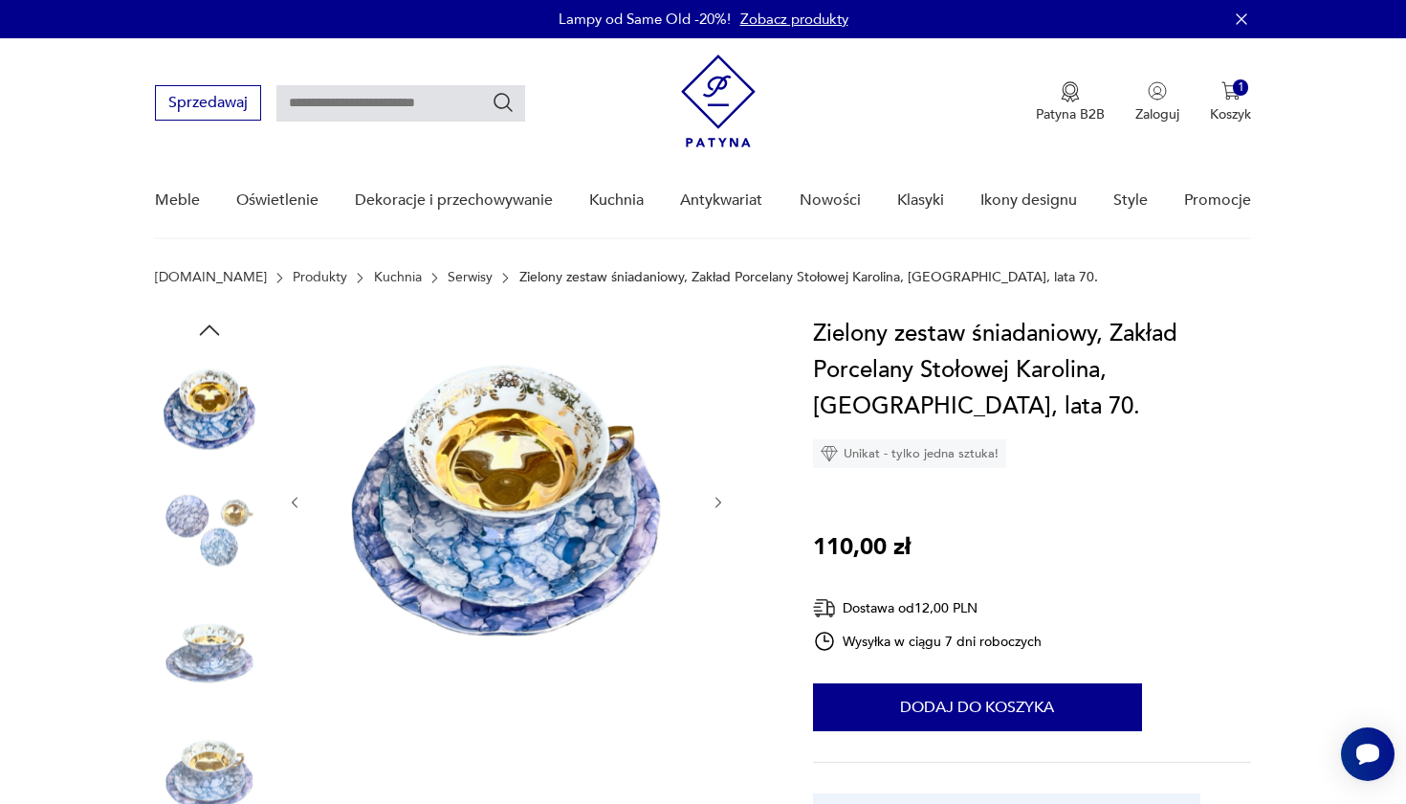
click at [223, 673] on img at bounding box center [209, 652] width 109 height 109
